Goal: Task Accomplishment & Management: Use online tool/utility

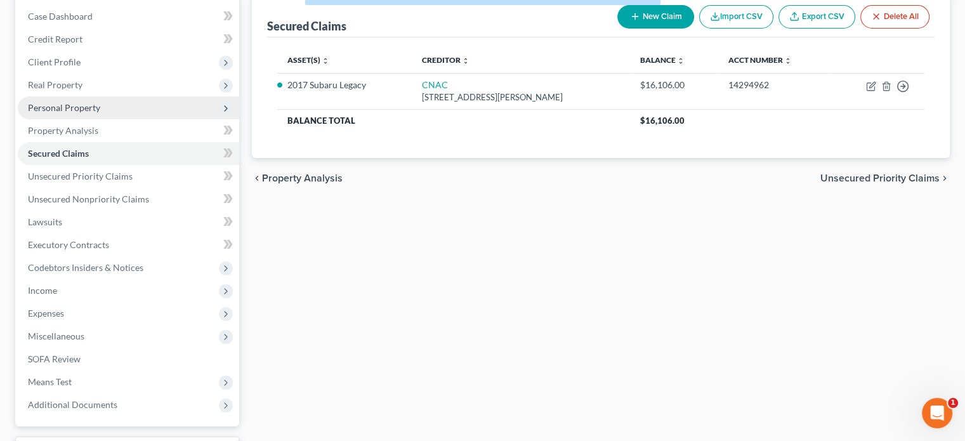
click at [117, 108] on span "Personal Property" at bounding box center [128, 107] width 221 height 23
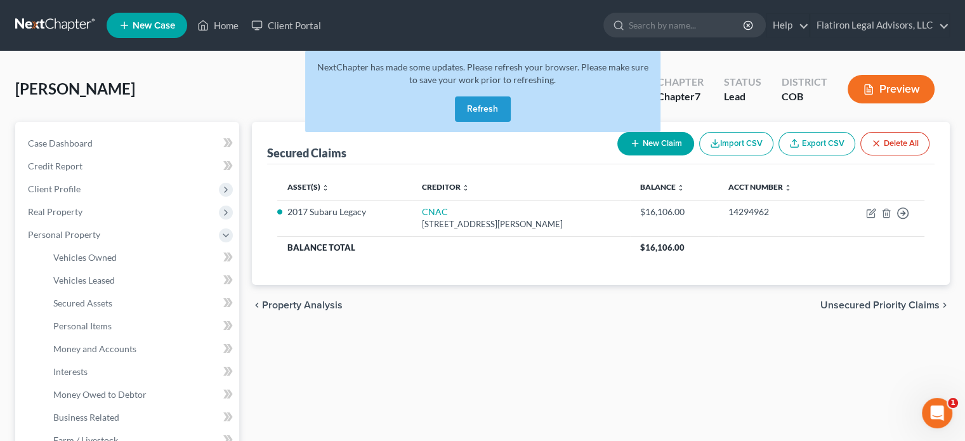
click at [482, 107] on button "Refresh" at bounding box center [483, 108] width 56 height 25
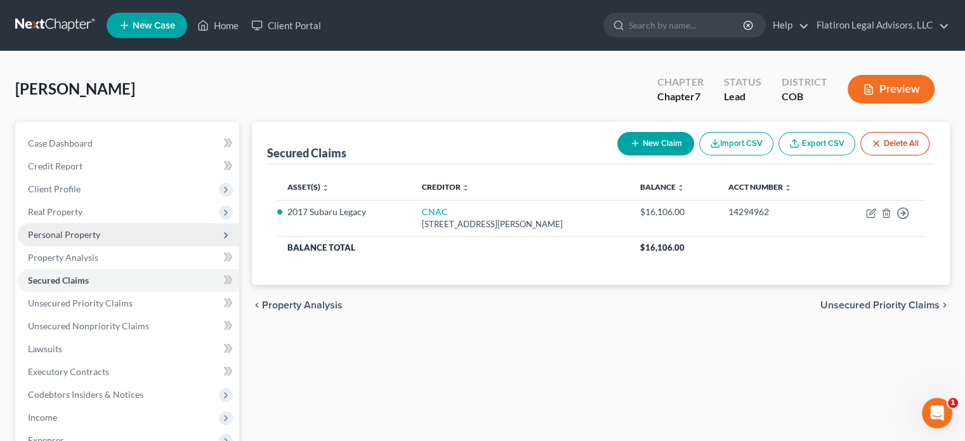
click at [137, 236] on span "Personal Property" at bounding box center [128, 234] width 221 height 23
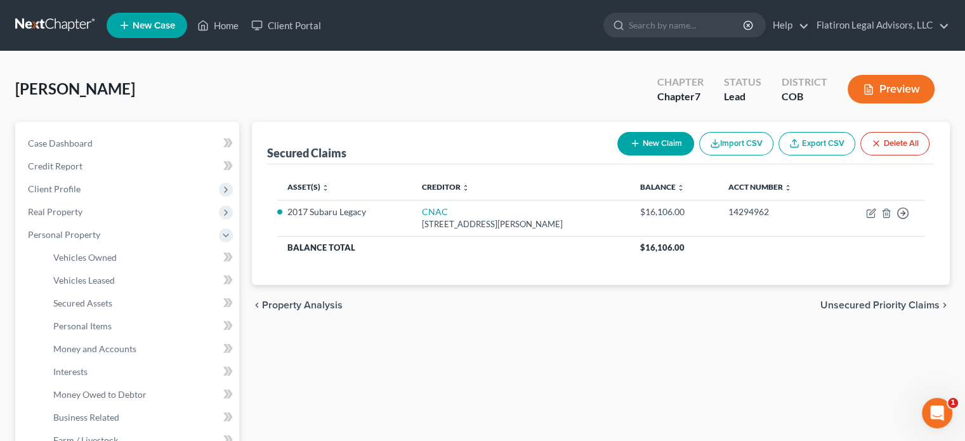
click at [890, 88] on button "Preview" at bounding box center [891, 89] width 87 height 29
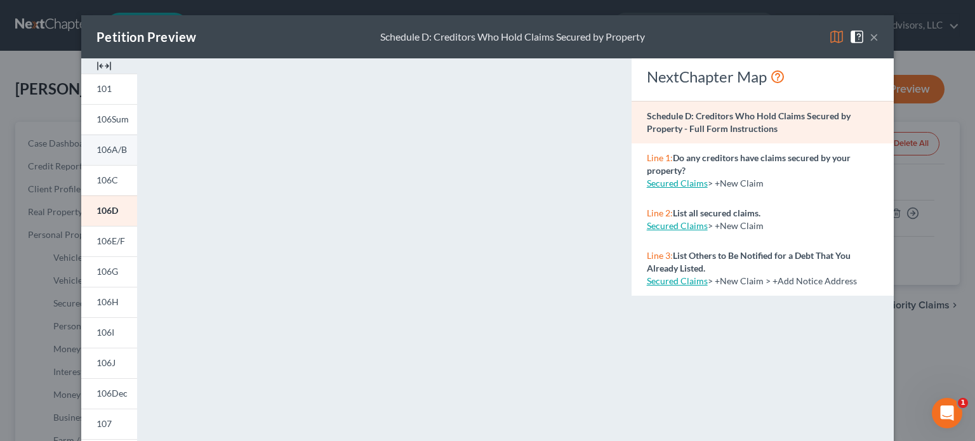
click at [117, 156] on link "106A/B" at bounding box center [109, 150] width 56 height 30
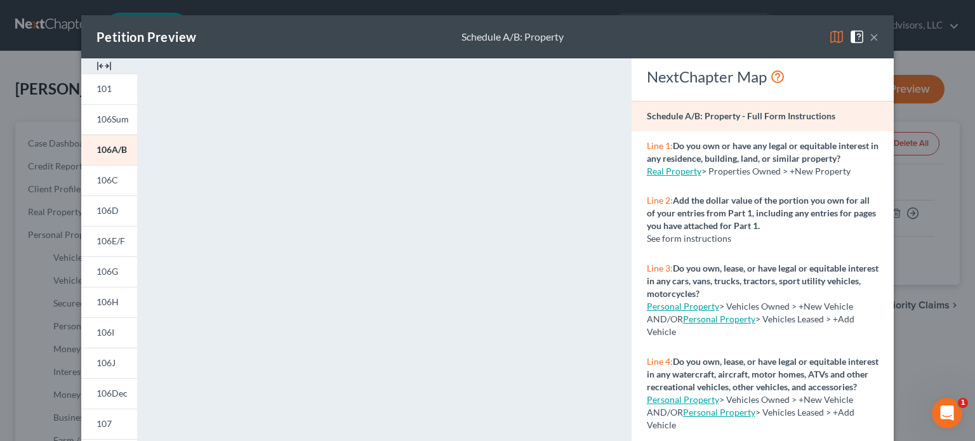
click at [869, 35] on button "×" at bounding box center [873, 36] width 9 height 15
